Goal: Use online tool/utility: Utilize a website feature to perform a specific function

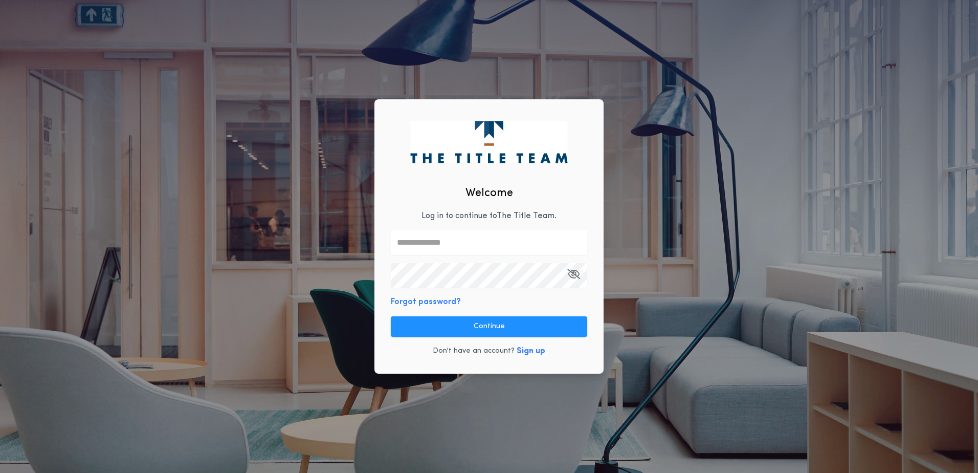
click at [425, 246] on input "text" at bounding box center [489, 242] width 196 height 25
type input "**********"
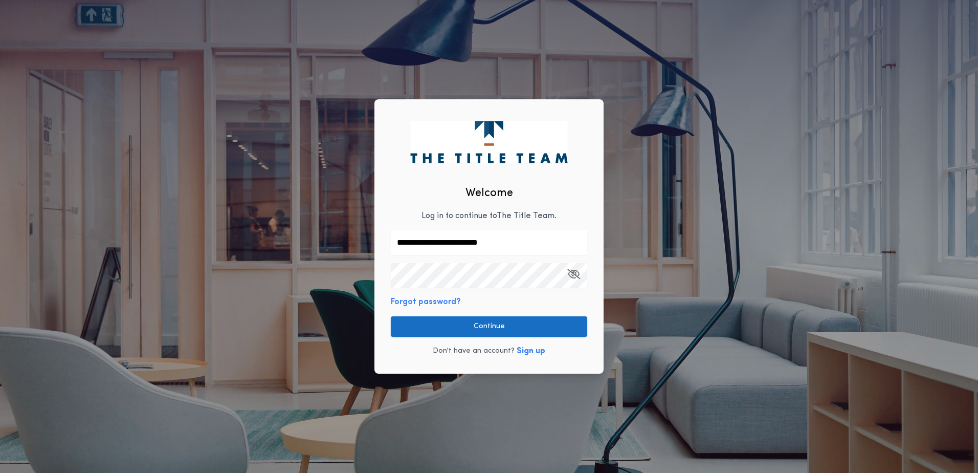
click at [575, 323] on button "Continue" at bounding box center [489, 326] width 196 height 20
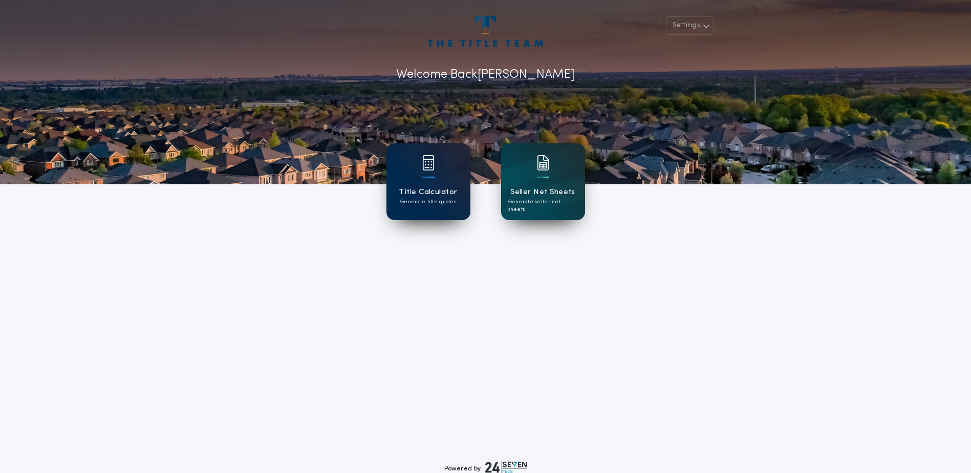
click at [438, 190] on h1 "Title Calculator" at bounding box center [428, 192] width 58 height 12
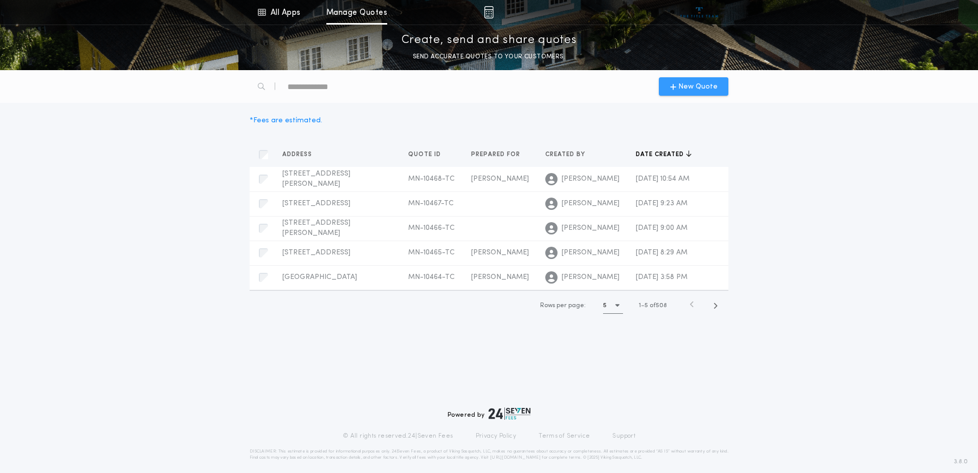
click at [683, 80] on div "New Quote" at bounding box center [694, 86] width 70 height 18
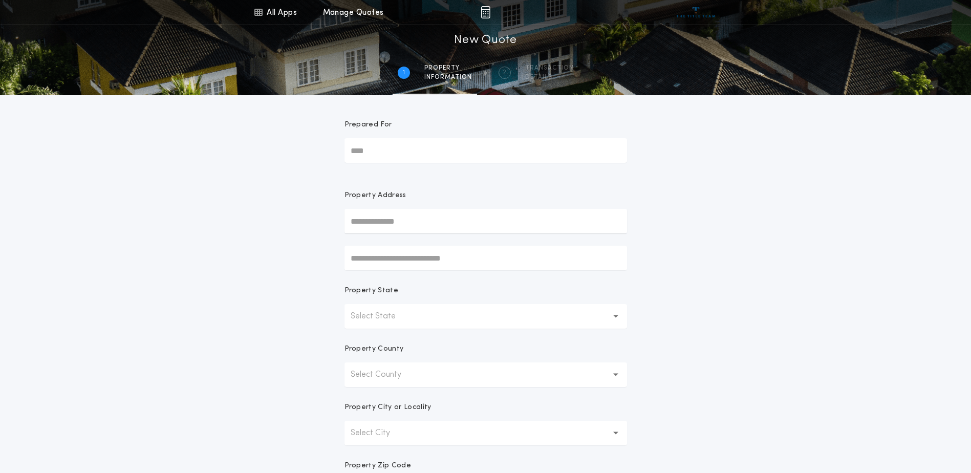
click at [447, 145] on input "Prepared For" at bounding box center [485, 150] width 282 height 25
type input "**********"
click at [604, 322] on button "Select State" at bounding box center [485, 316] width 282 height 25
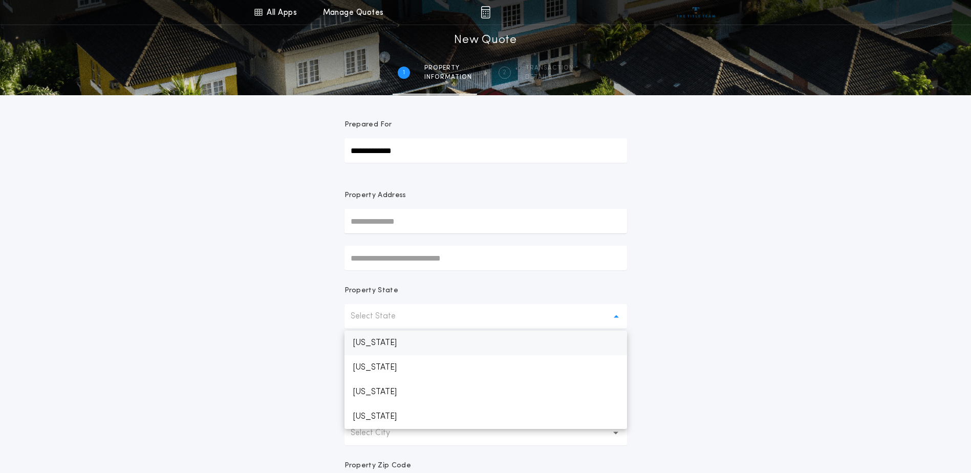
click at [375, 344] on p "[US_STATE]" at bounding box center [485, 343] width 282 height 25
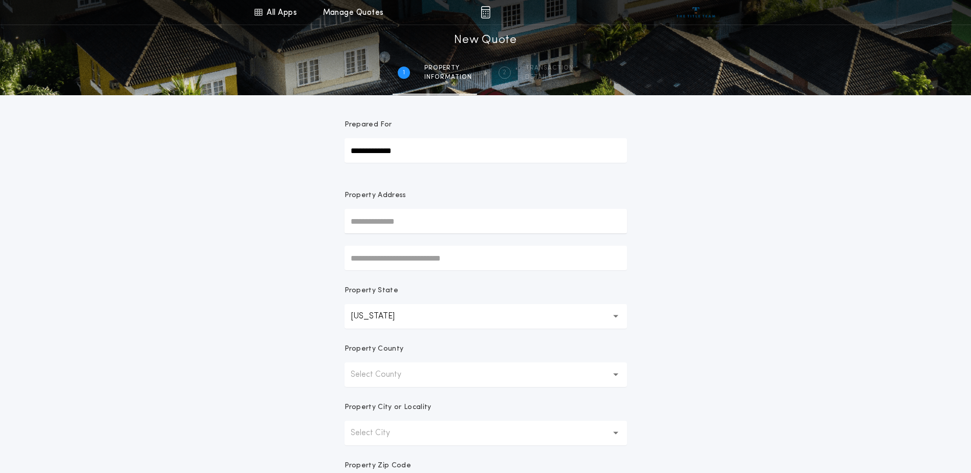
scroll to position [51, 0]
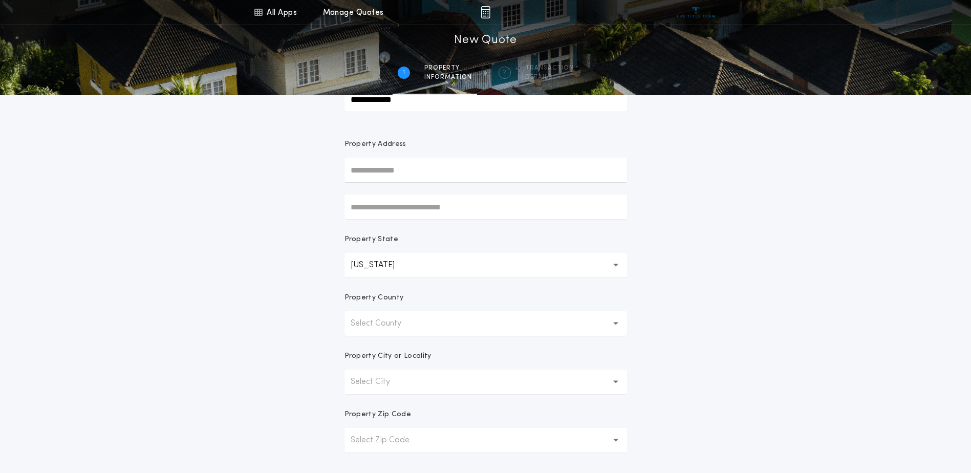
click at [378, 378] on p "Select City" at bounding box center [378, 382] width 56 height 12
click at [616, 318] on button "Select County" at bounding box center [485, 323] width 282 height 25
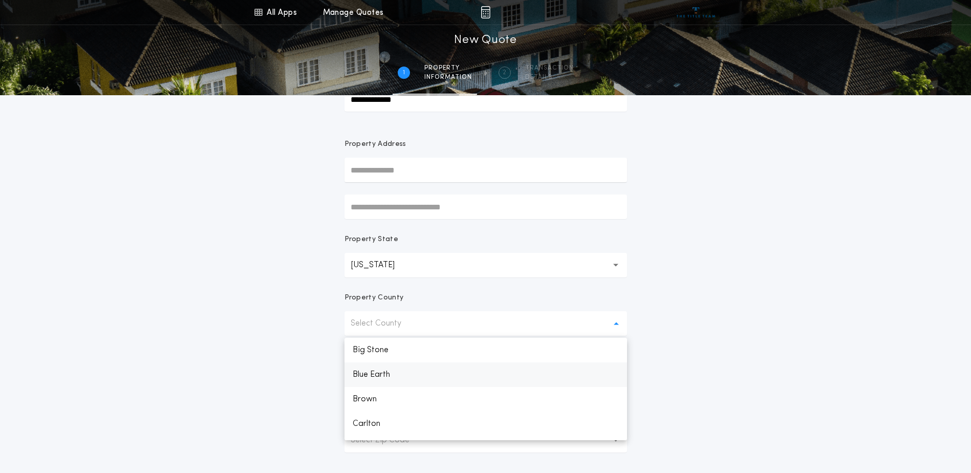
scroll to position [153, 0]
click at [381, 390] on p "Carlton" at bounding box center [485, 393] width 282 height 25
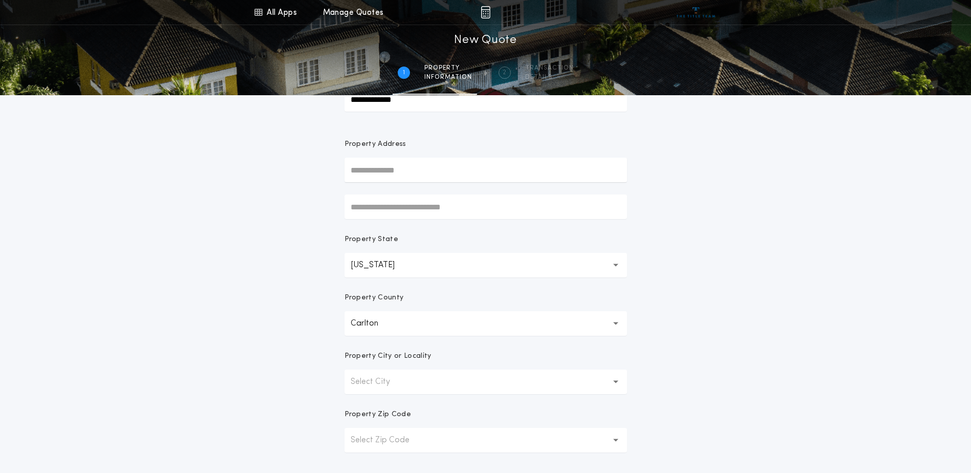
click at [381, 390] on button "Select City" at bounding box center [485, 381] width 282 height 25
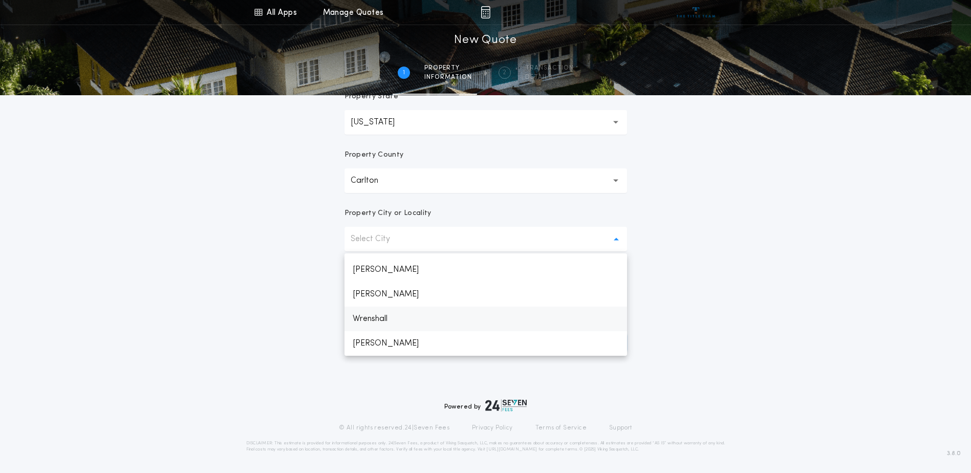
scroll to position [534, 0]
click at [385, 175] on p "Carlton" at bounding box center [372, 180] width 44 height 12
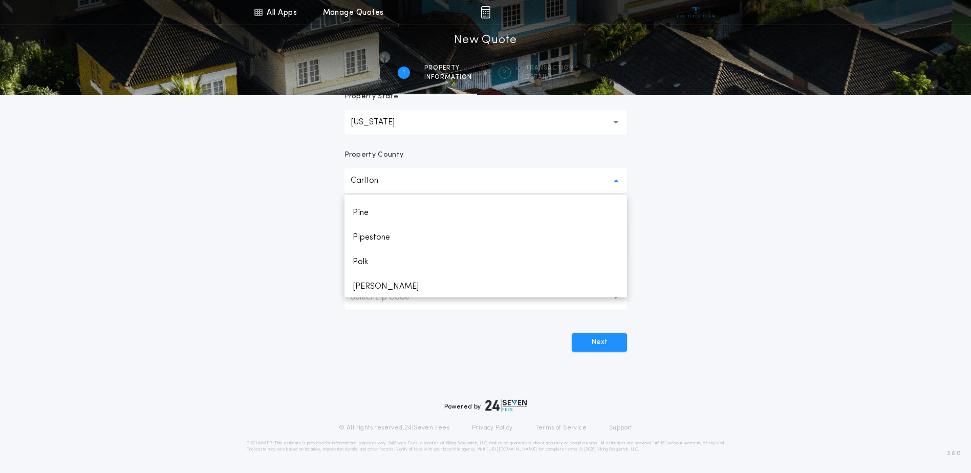
scroll to position [1398, 0]
click at [371, 206] on p "Pine" at bounding box center [485, 209] width 282 height 25
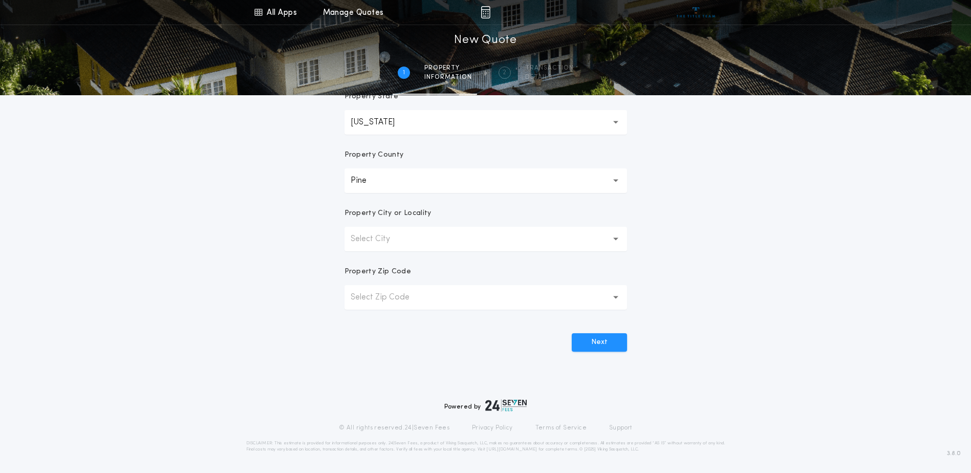
click at [380, 245] on p "Select City" at bounding box center [378, 239] width 56 height 12
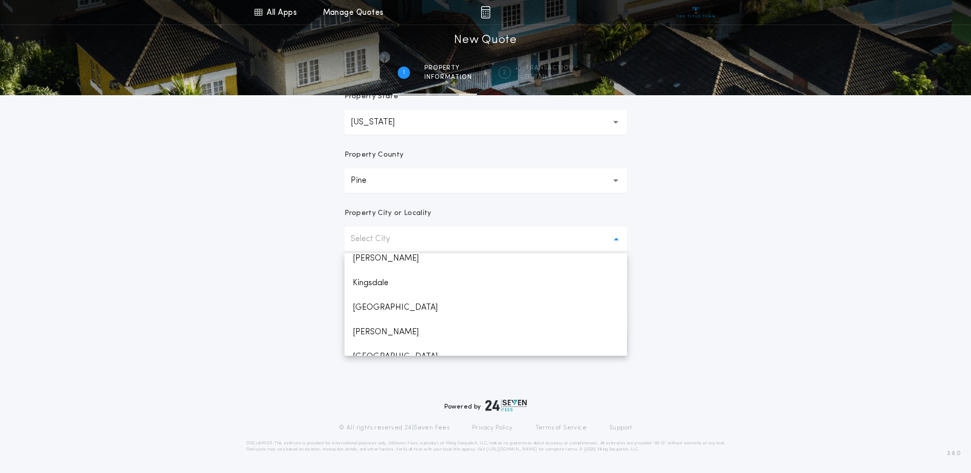
scroll to position [610, 0]
click at [398, 340] on p "Willow River" at bounding box center [485, 343] width 282 height 25
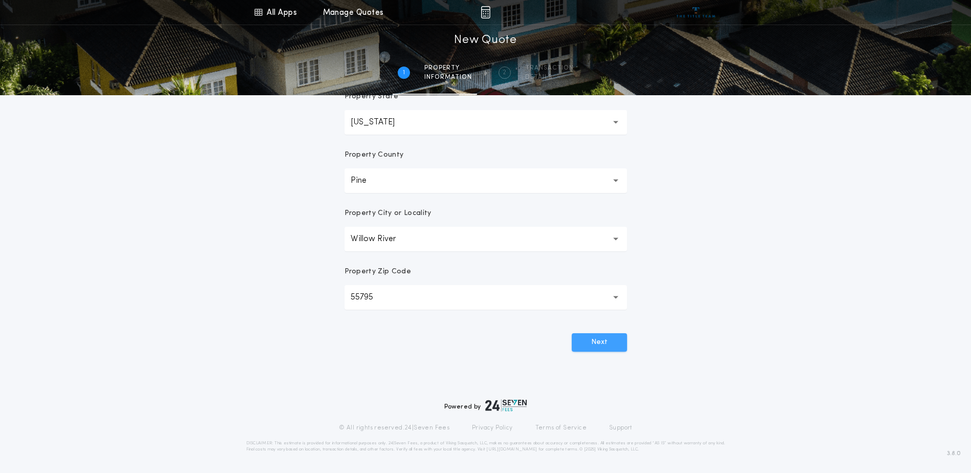
click at [581, 338] on button "Next" at bounding box center [598, 342] width 55 height 18
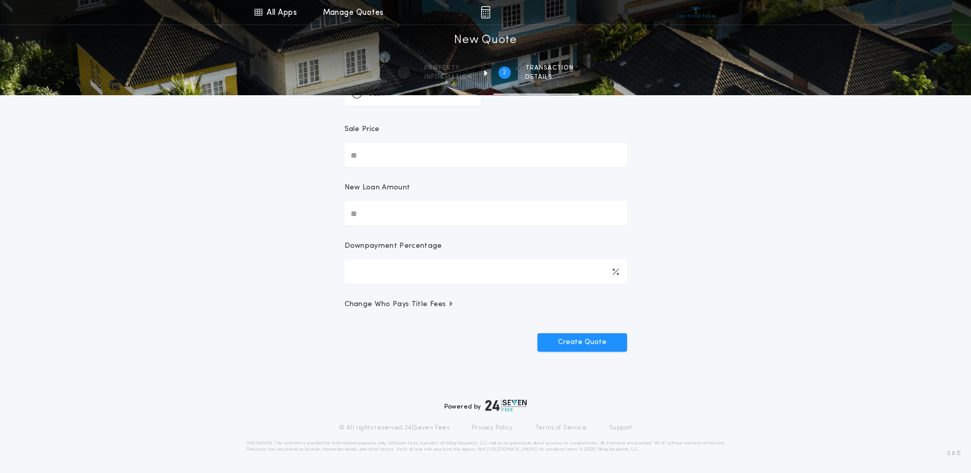
scroll to position [0, 0]
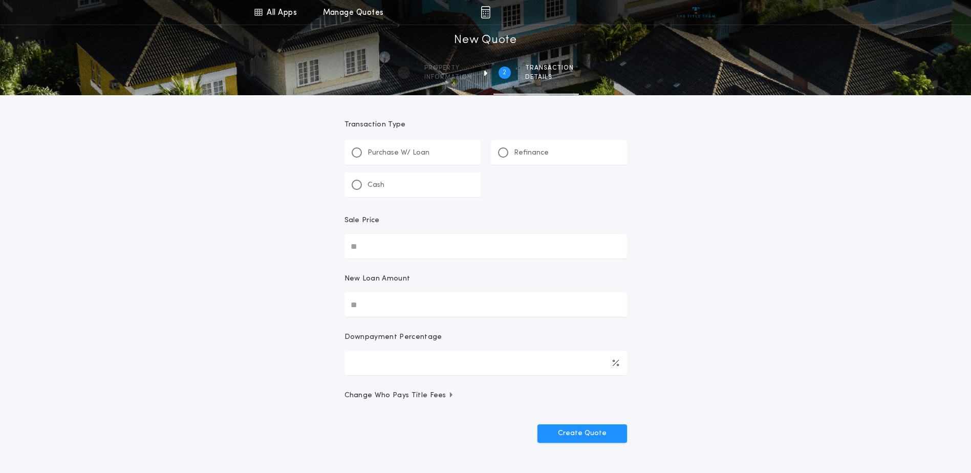
click at [351, 193] on div "Cash" at bounding box center [412, 184] width 136 height 25
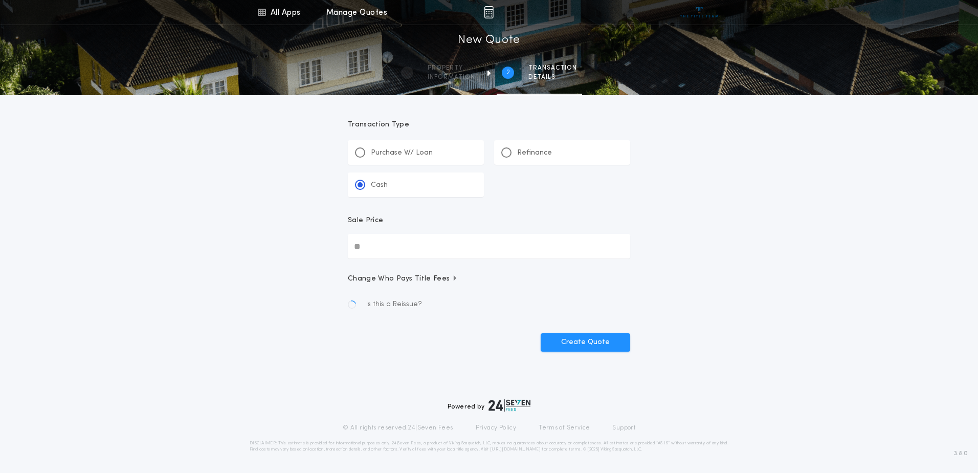
click at [378, 236] on input "Sale Price" at bounding box center [489, 246] width 282 height 25
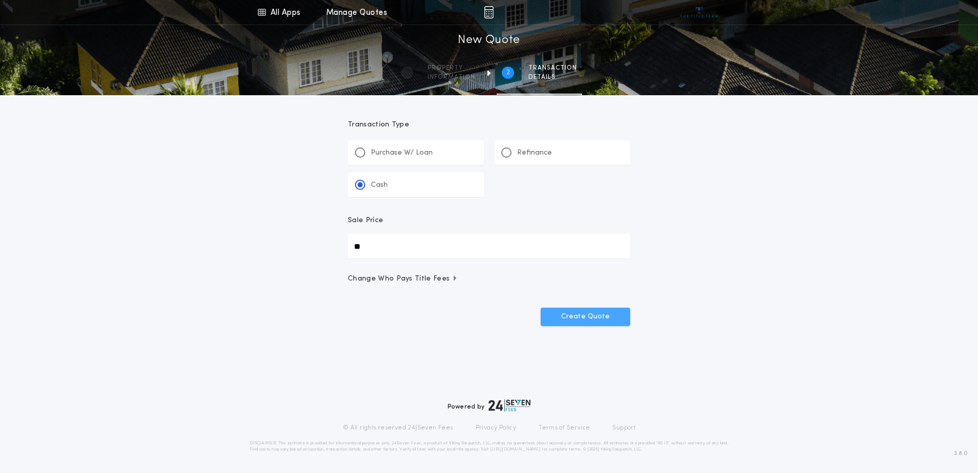
type input "**"
click at [562, 315] on button "Create Quote" at bounding box center [586, 316] width 90 height 18
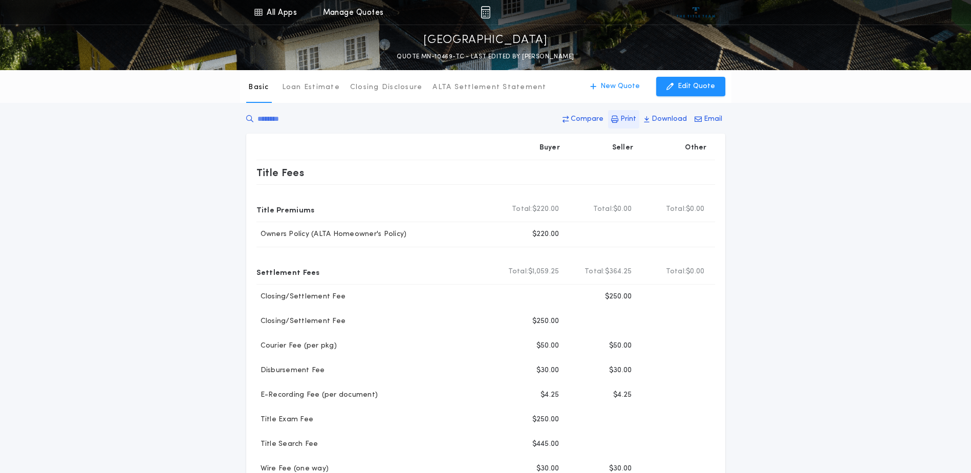
click at [623, 120] on p "Print" at bounding box center [628, 119] width 16 height 10
